Goal: Transaction & Acquisition: Purchase product/service

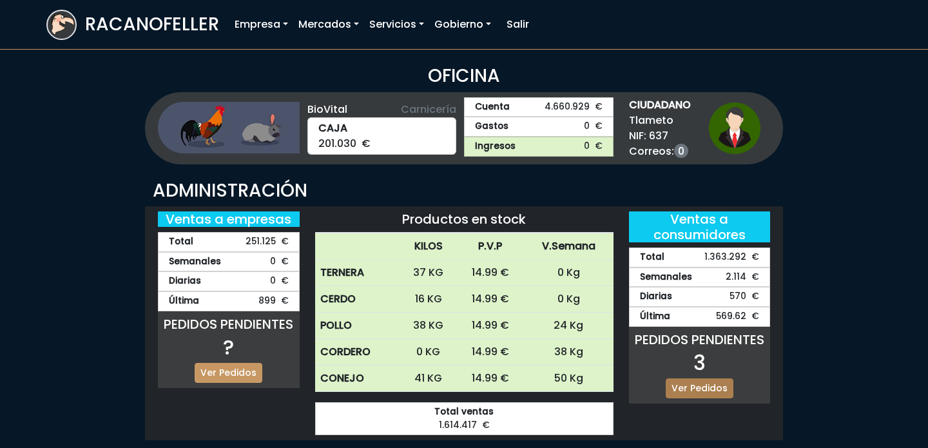
click at [694, 391] on link "Ver Pedidos" at bounding box center [700, 388] width 68 height 20
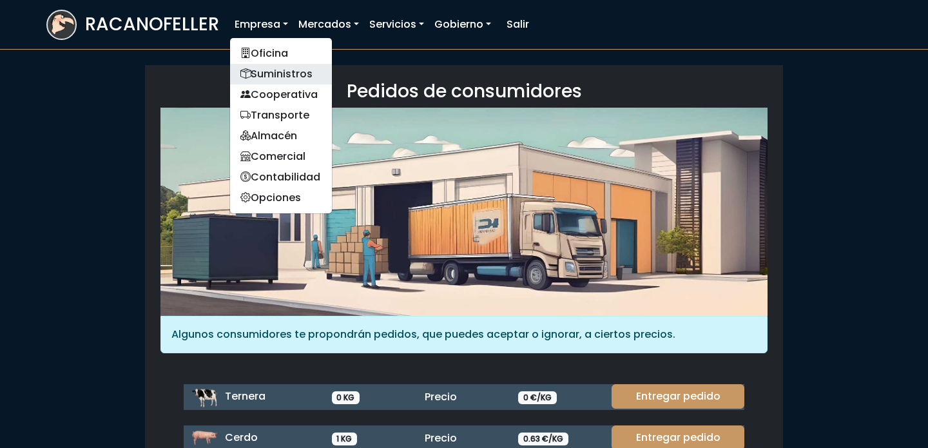
click at [267, 80] on link "Suministros" at bounding box center [281, 74] width 102 height 21
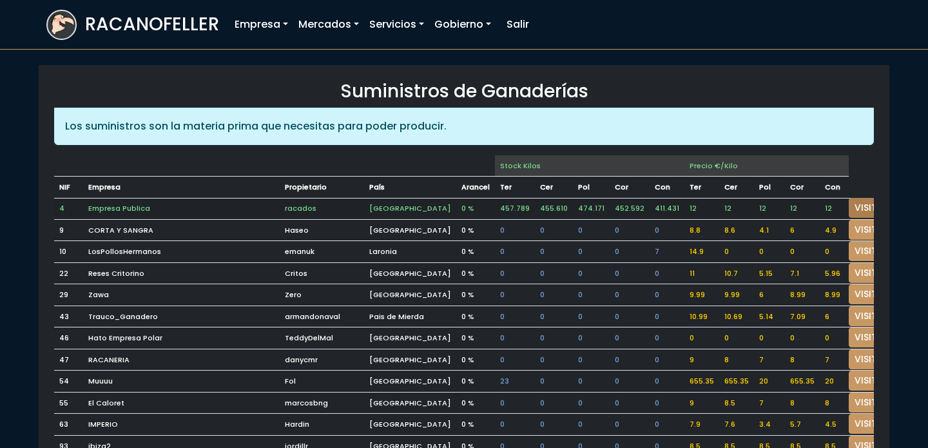
click at [849, 202] on link "VISITAR" at bounding box center [872, 208] width 46 height 20
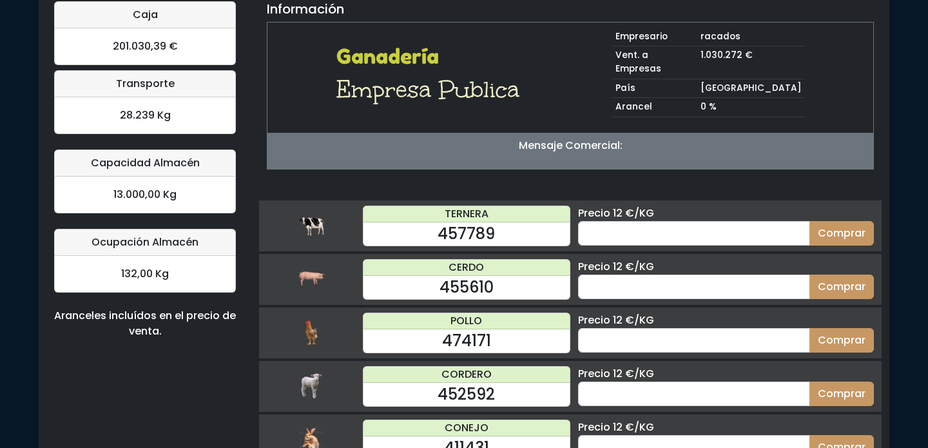
scroll to position [126, 0]
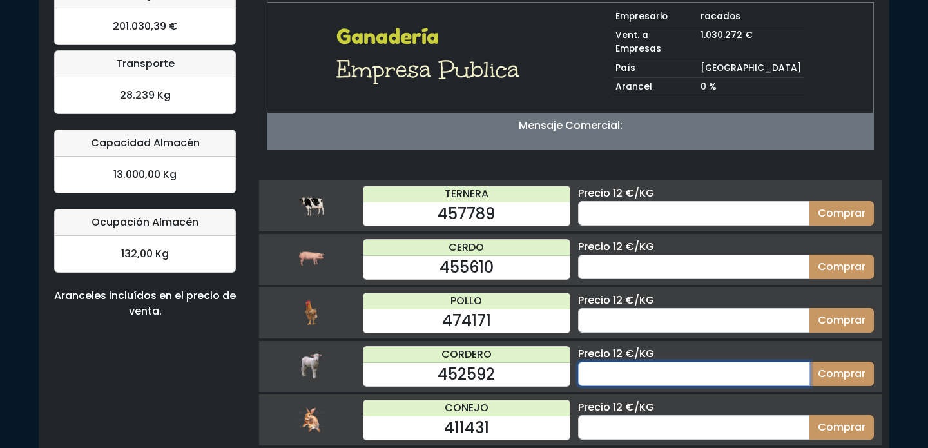
click at [695, 362] on input "number" at bounding box center [694, 374] width 232 height 24
type input "50"
click at [810, 362] on button "Comprar" at bounding box center [842, 374] width 64 height 24
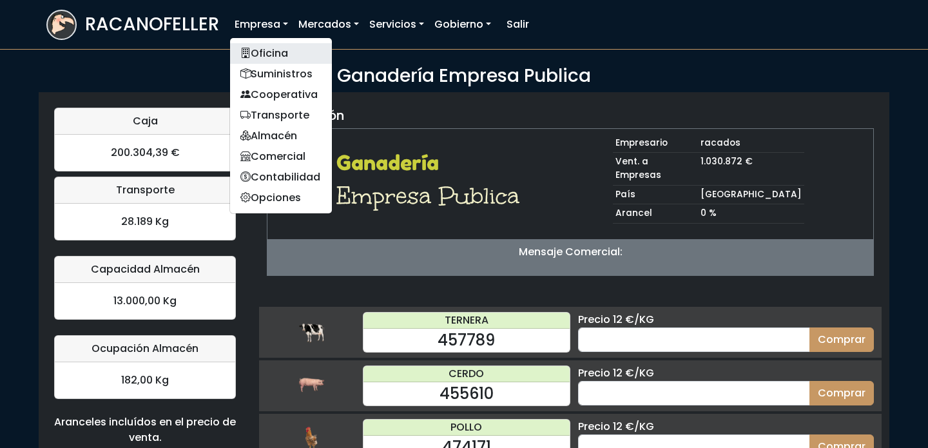
click at [264, 52] on link "Oficina" at bounding box center [281, 53] width 102 height 21
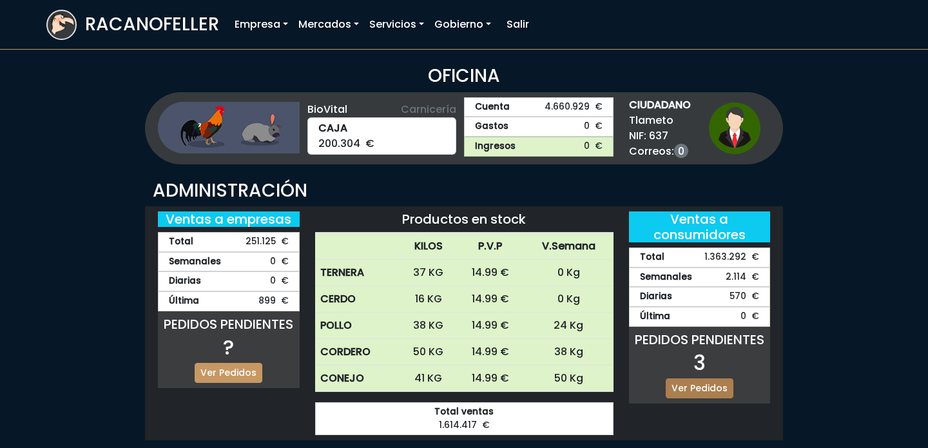
click at [705, 393] on link "Ver Pedidos" at bounding box center [700, 388] width 68 height 20
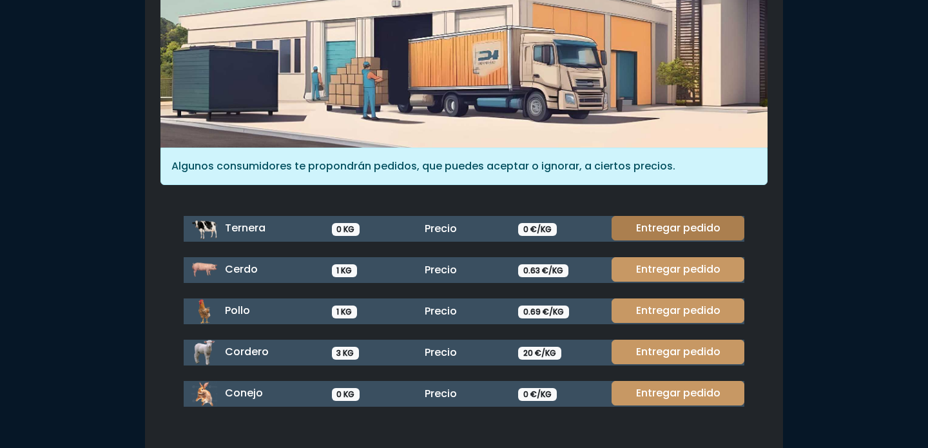
scroll to position [171, 0]
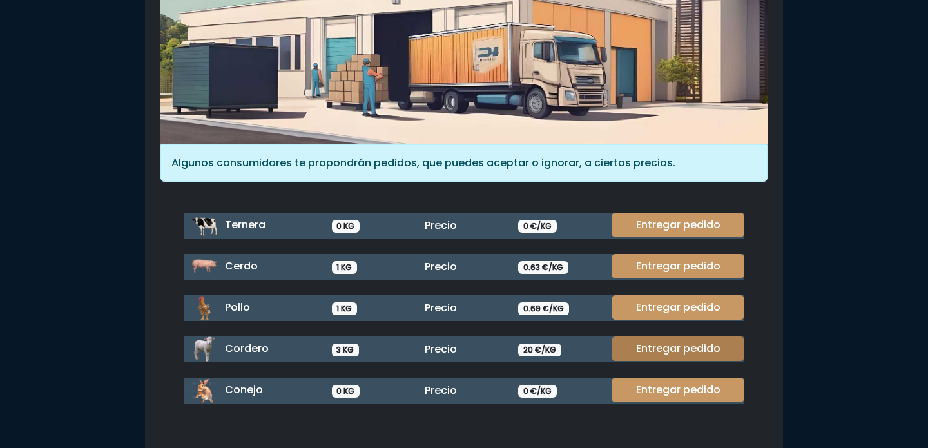
click at [661, 343] on link "Entregar pedido" at bounding box center [678, 348] width 133 height 24
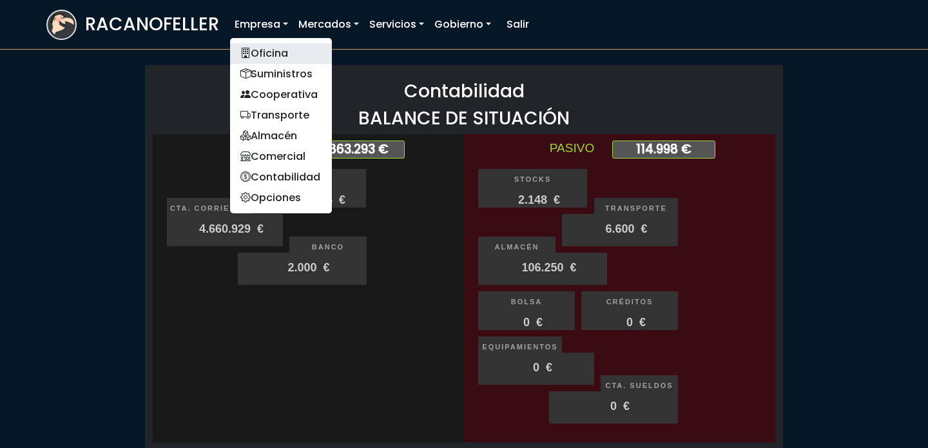
click at [255, 50] on link "Oficina" at bounding box center [281, 53] width 102 height 21
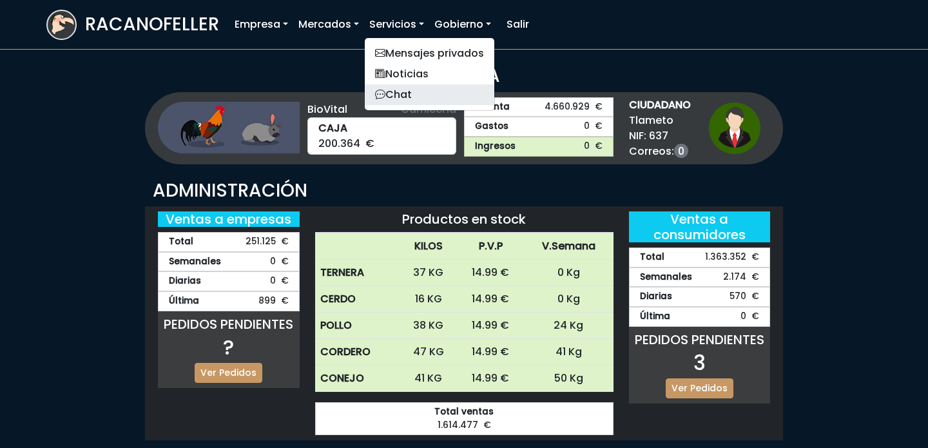
click at [405, 98] on link "Chat" at bounding box center [430, 94] width 130 height 21
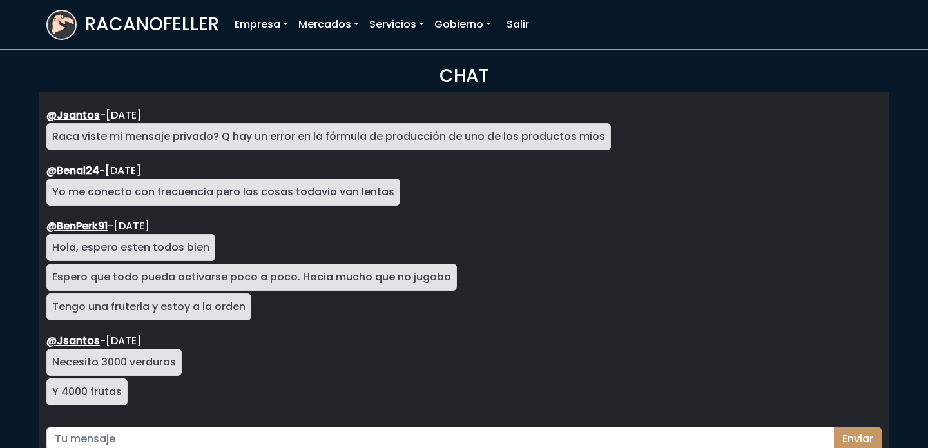
scroll to position [2149, 0]
